Goal: Task Accomplishment & Management: Use online tool/utility

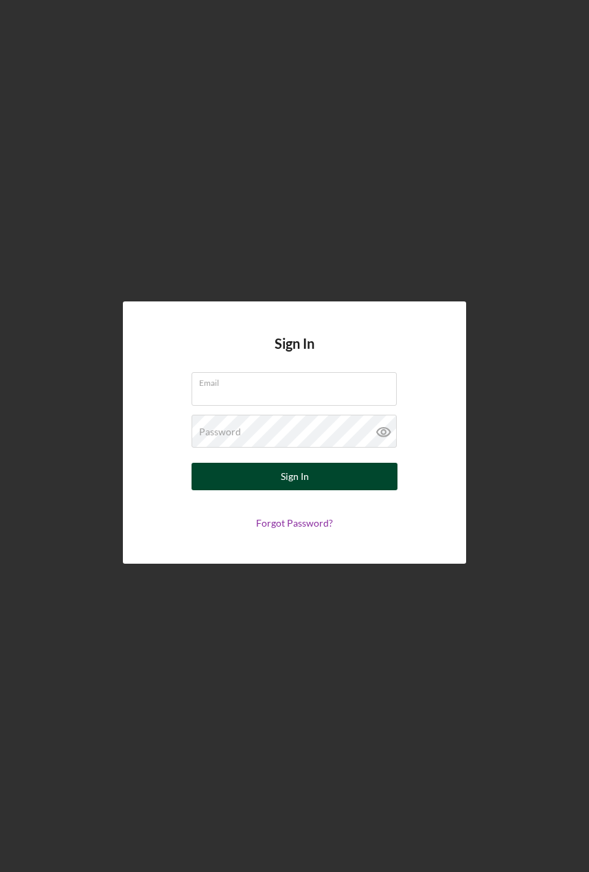
type input "[PERSON_NAME][EMAIL_ADDRESS][DOMAIN_NAME]"
click at [297, 481] on div "Sign In" at bounding box center [295, 476] width 28 height 27
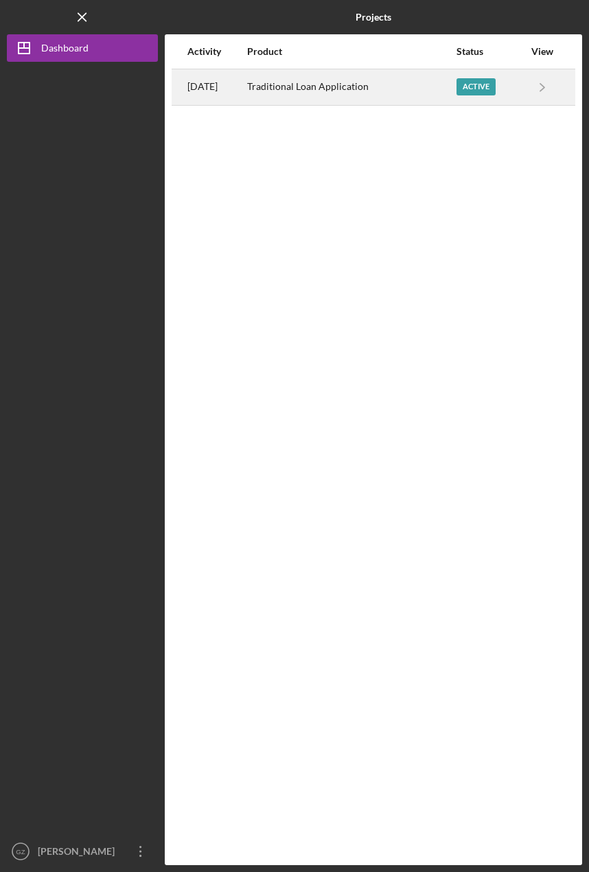
click at [487, 91] on div "Active" at bounding box center [476, 86] width 39 height 17
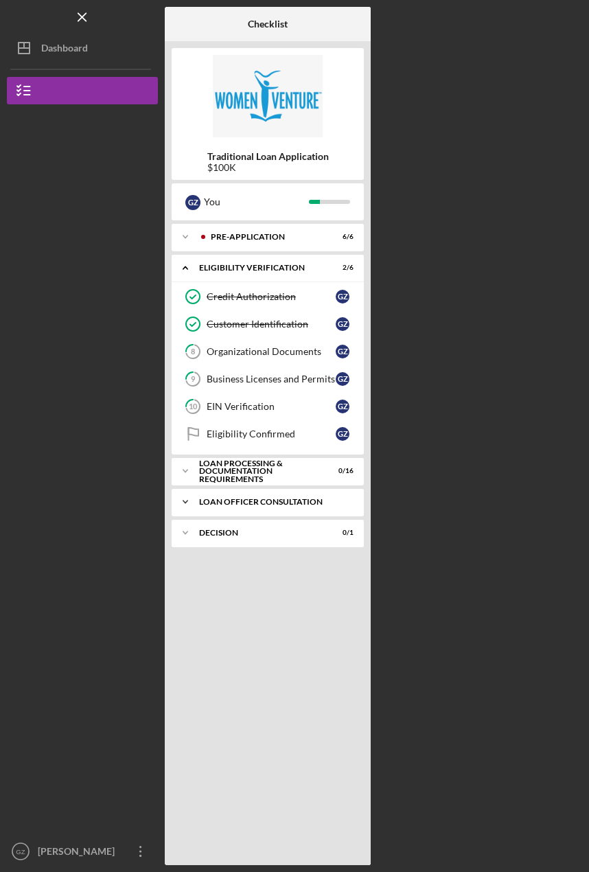
click at [231, 511] on div "Icon/Expander Loan Officer Consultation 0 / 1" at bounding box center [268, 501] width 192 height 27
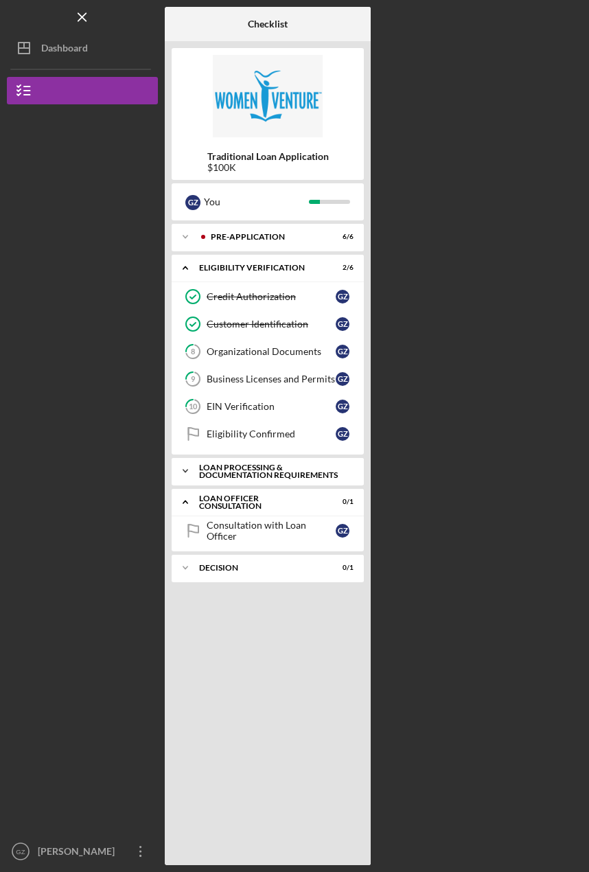
click at [250, 481] on div "Icon/Expander Loan Processing & Documentation Requirements 0 / 16" at bounding box center [268, 470] width 192 height 27
